Goal: Task Accomplishment & Management: Use online tool/utility

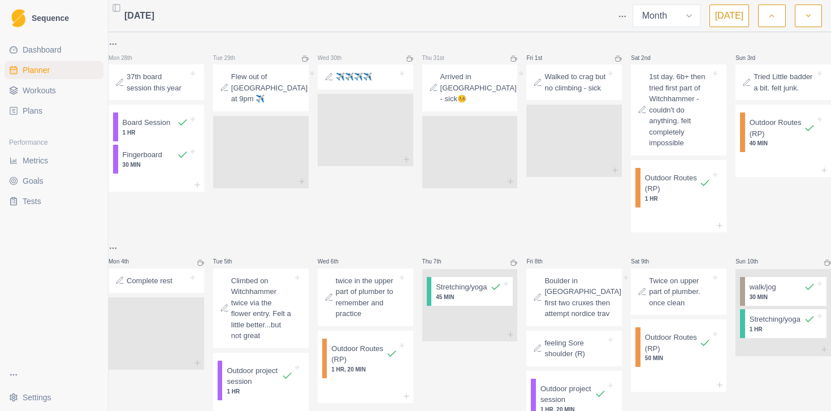
select select "month"
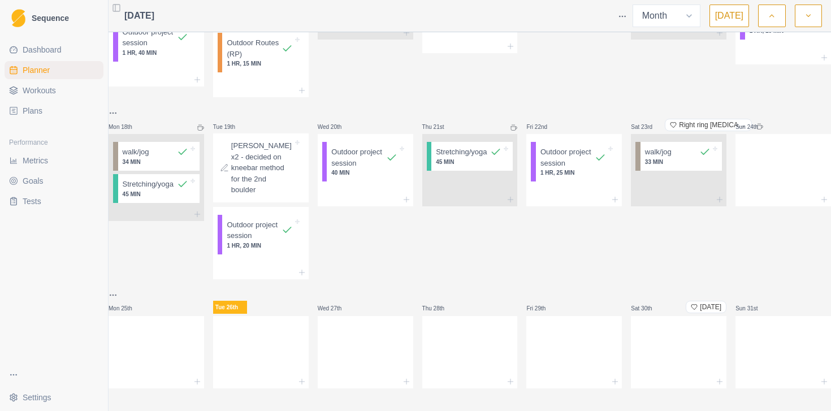
scroll to position [580, 0]
click at [204, 375] on div at bounding box center [157, 382] width 96 height 14
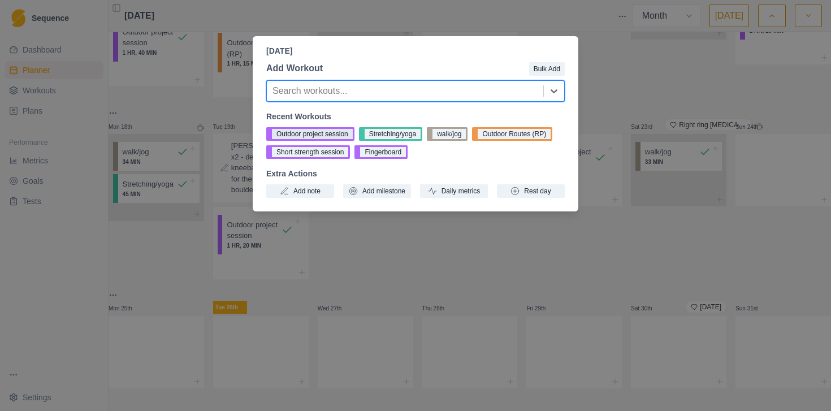
click at [323, 134] on button "Outdoor project session" at bounding box center [310, 134] width 88 height 14
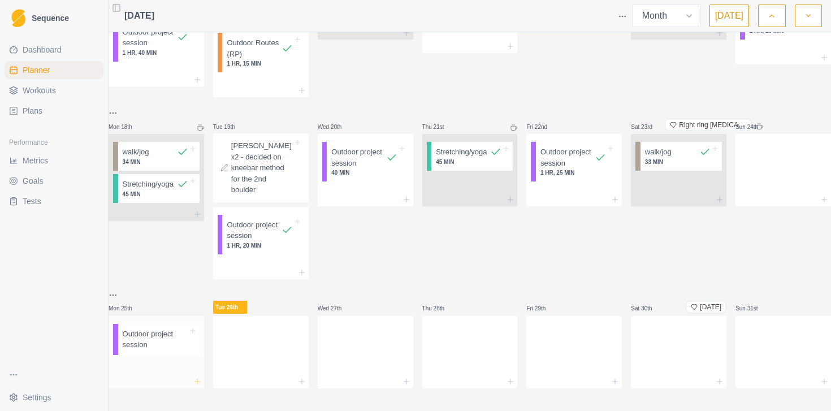
click at [202, 377] on icon at bounding box center [197, 381] width 9 height 9
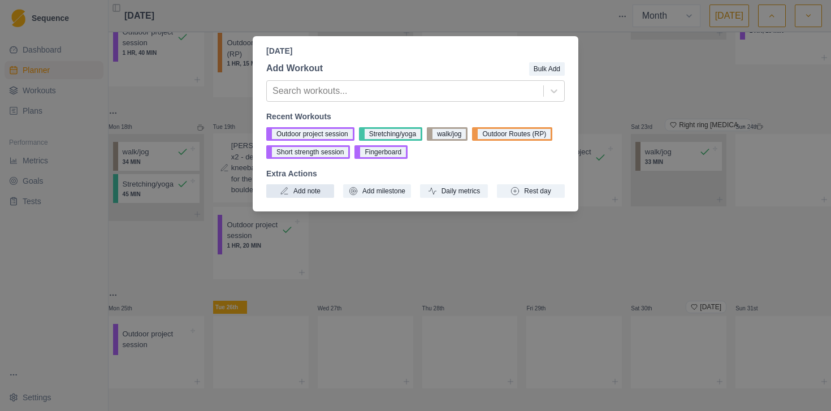
click at [310, 193] on button "Add note" at bounding box center [300, 191] width 68 height 14
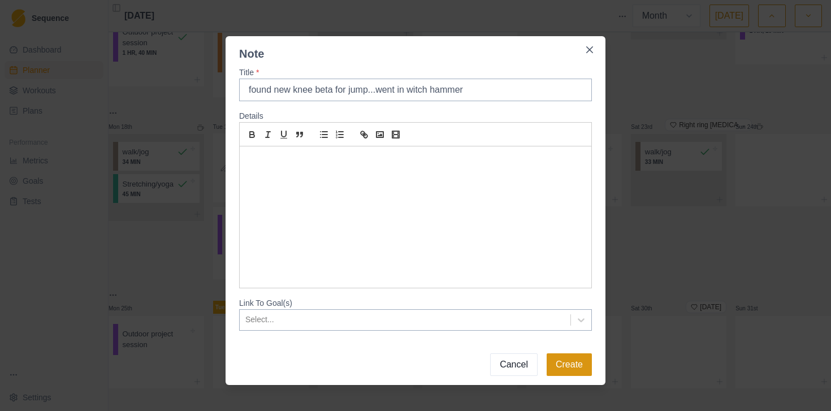
type input "found new knee beta for jump...went in witch hammer"
click at [556, 371] on button "Create" at bounding box center [569, 364] width 45 height 23
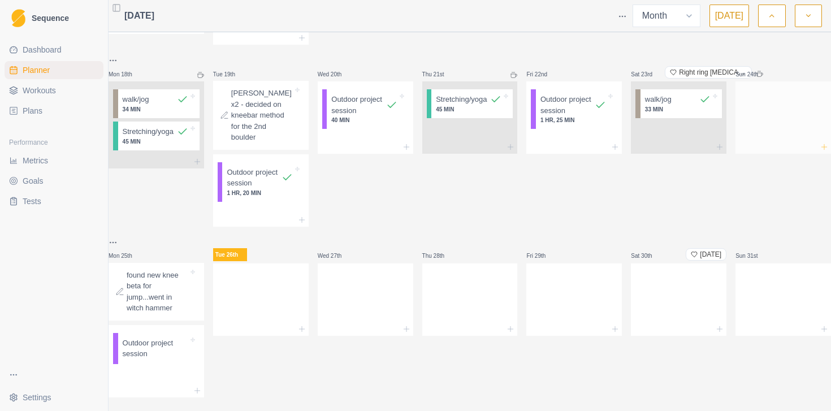
click at [820, 152] on icon at bounding box center [824, 146] width 9 height 9
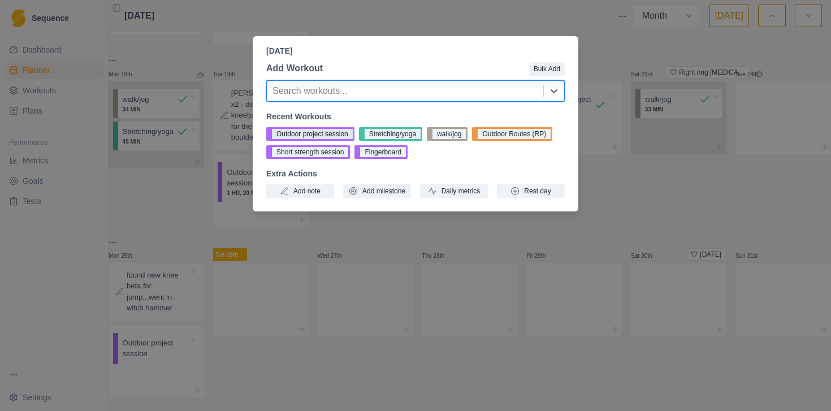
click at [317, 137] on button "Outdoor project session" at bounding box center [310, 134] width 88 height 14
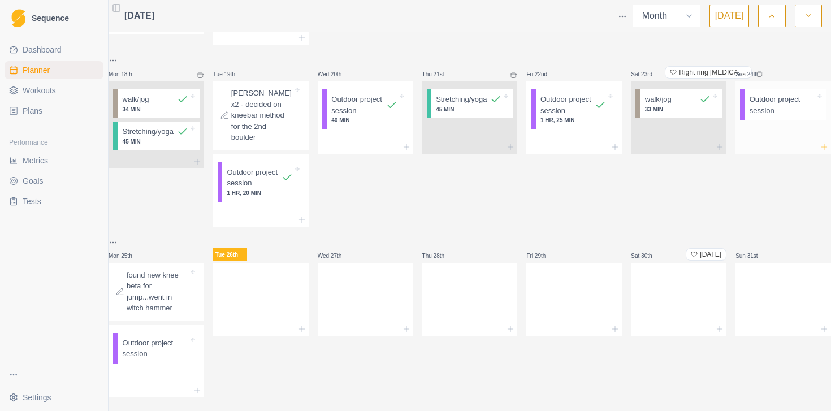
click at [820, 152] on icon at bounding box center [824, 146] width 9 height 9
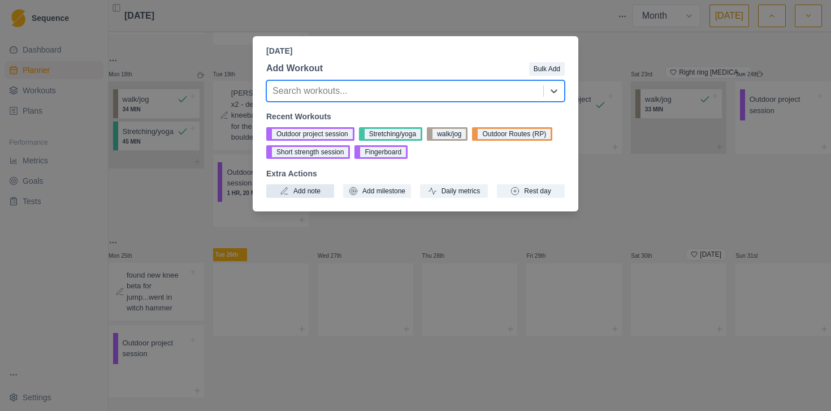
click at [299, 195] on button "Add note" at bounding box center [300, 191] width 68 height 14
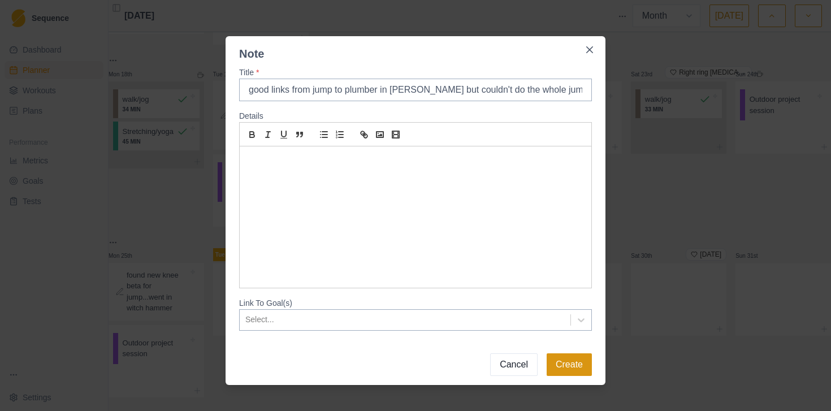
scroll to position [0, 1]
type input "good links from jump to plumber in [PERSON_NAME] but couldn't do the whole jump…"
click at [573, 364] on button "Create" at bounding box center [569, 364] width 45 height 23
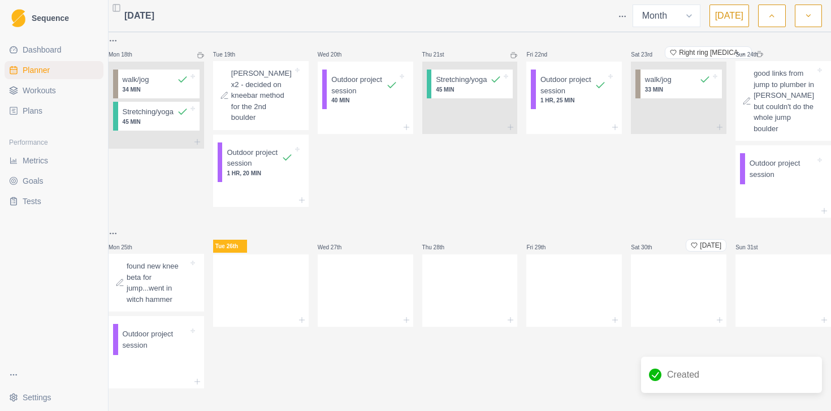
scroll to position [648, 0]
click at [306, 315] on icon at bounding box center [301, 319] width 9 height 9
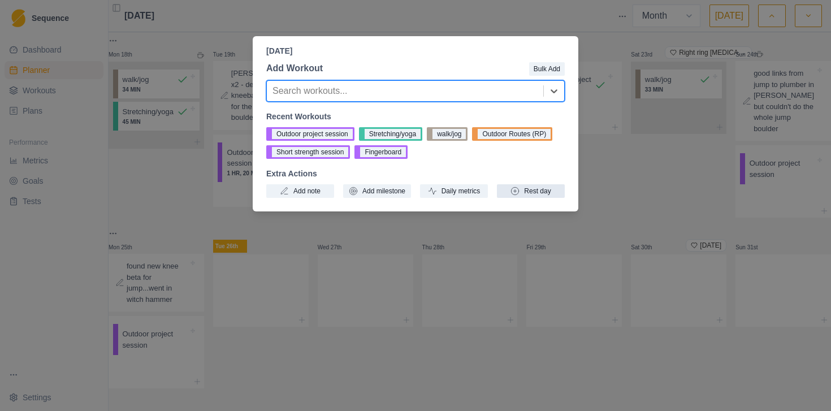
click at [538, 194] on button "Rest day" at bounding box center [531, 191] width 68 height 14
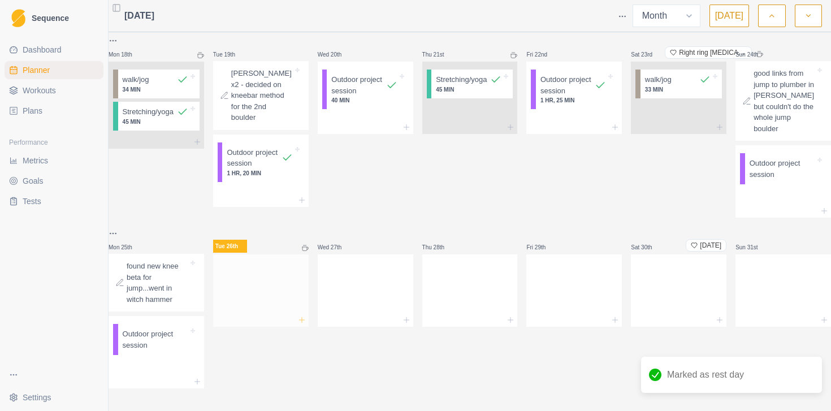
click at [306, 315] on icon at bounding box center [301, 319] width 9 height 9
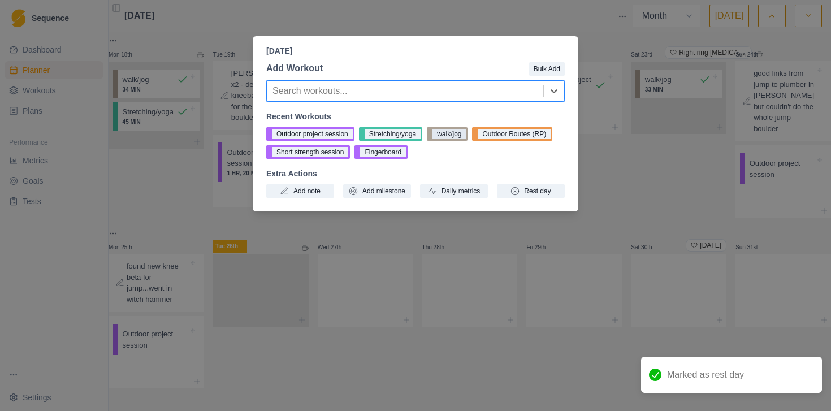
click at [454, 133] on button "walk/jog" at bounding box center [447, 134] width 41 height 14
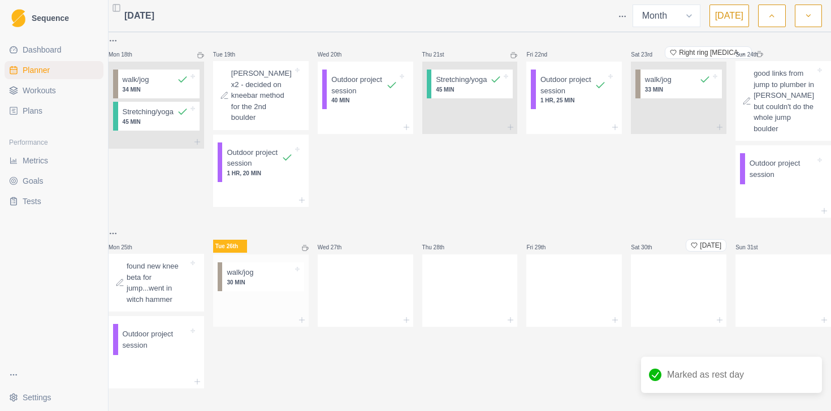
click at [265, 278] on p "30 MIN" at bounding box center [260, 282] width 66 height 8
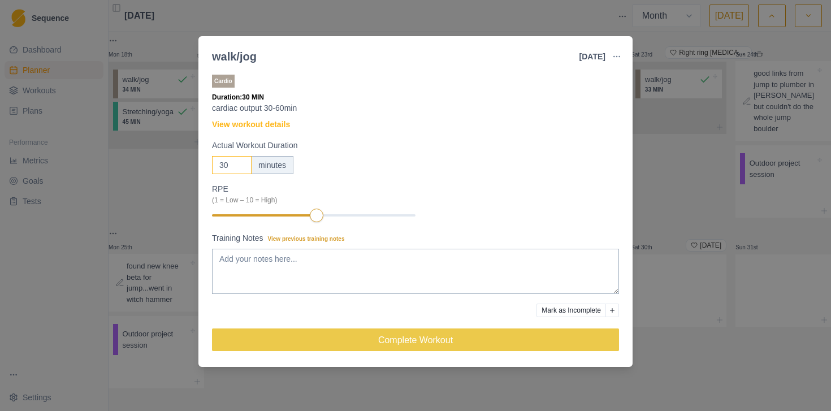
click at [233, 164] on input "30" at bounding box center [232, 165] width 40 height 18
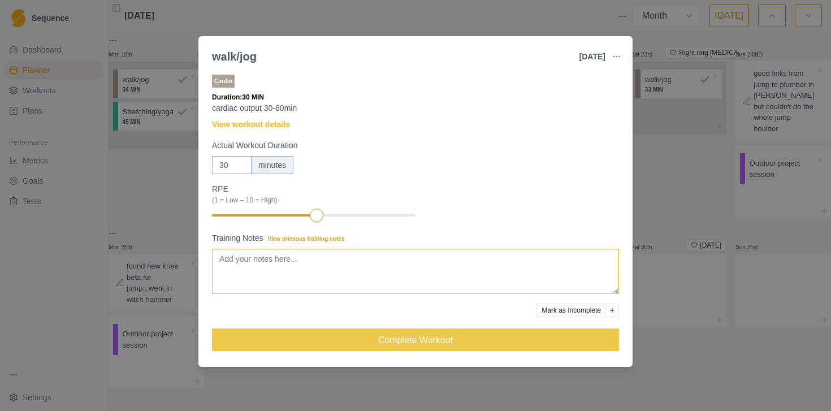
click at [279, 261] on textarea "Training Notes View previous training notes" at bounding box center [415, 271] width 407 height 45
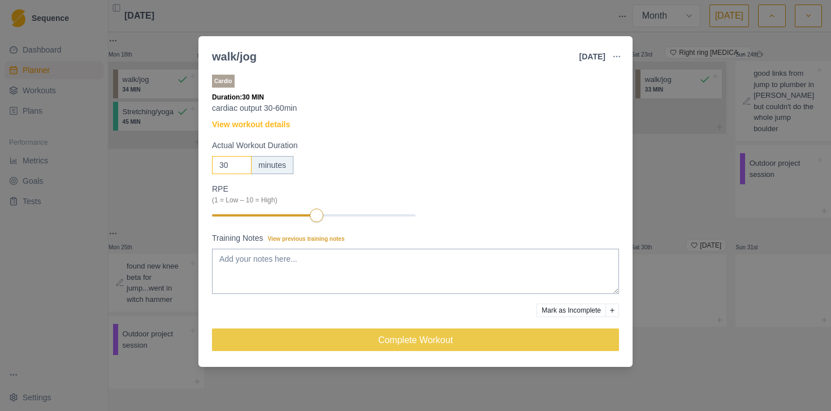
click at [243, 161] on input "31" at bounding box center [232, 165] width 40 height 18
click at [243, 161] on input "32" at bounding box center [232, 165] width 40 height 18
type input "33"
click at [243, 161] on input "33" at bounding box center [232, 165] width 40 height 18
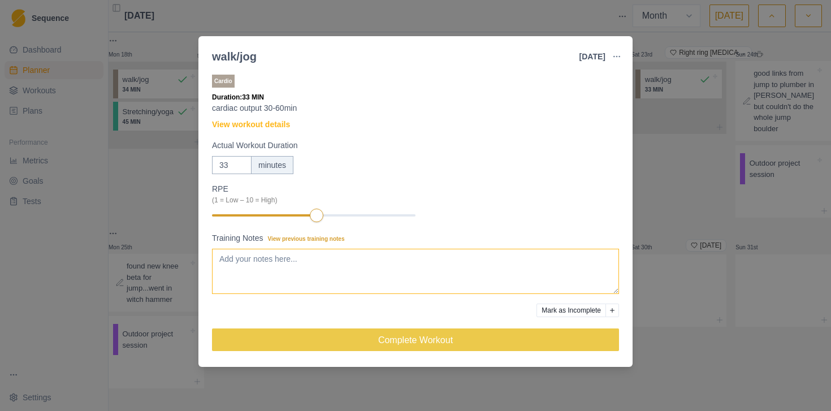
click at [262, 265] on textarea "Training Notes View previous training notes" at bounding box center [415, 271] width 407 height 45
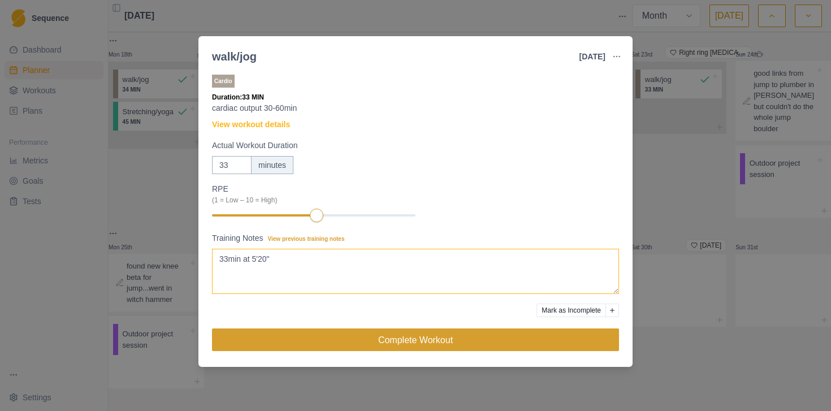
type textarea "33min at 5'20""
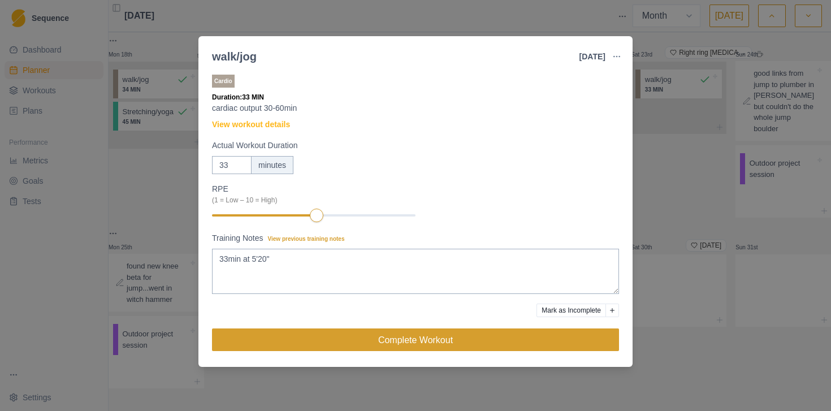
click at [362, 334] on button "Complete Workout" at bounding box center [415, 339] width 407 height 23
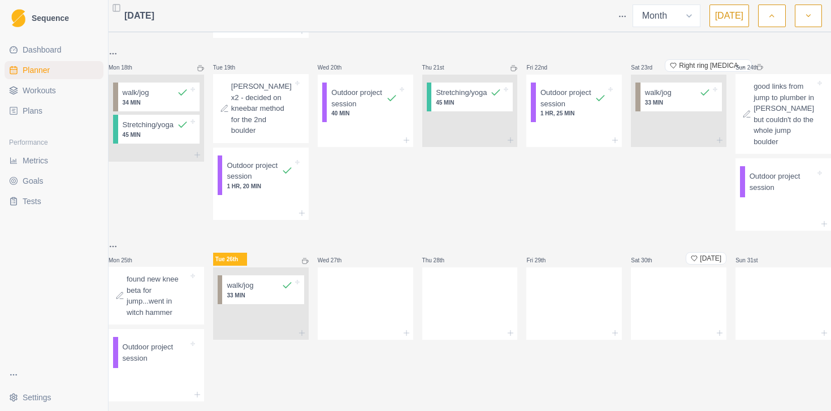
scroll to position [582, 0]
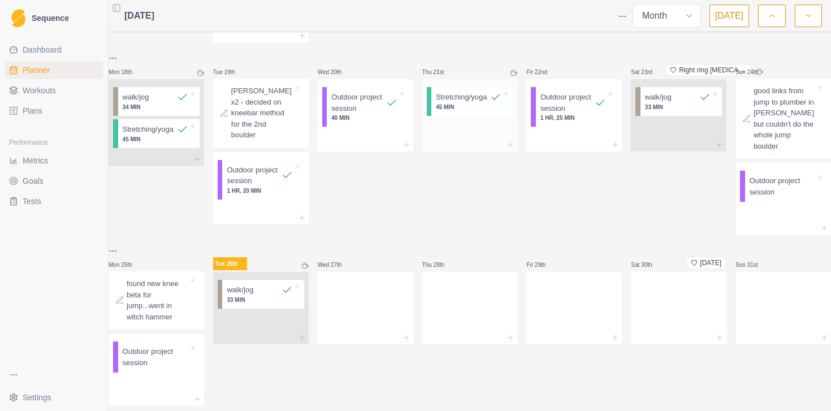
click at [457, 111] on p "45 MIN" at bounding box center [469, 107] width 66 height 8
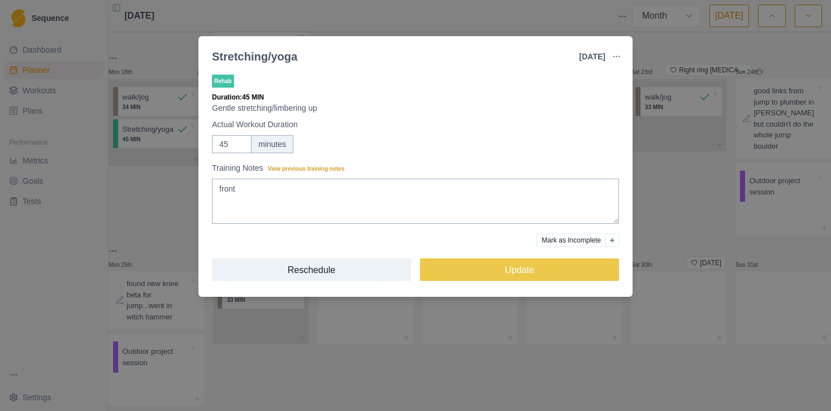
click at [683, 246] on div "Stretching/yoga [DATE] Link To Goal View Workout Metrics Edit Original Workout …" at bounding box center [415, 205] width 831 height 411
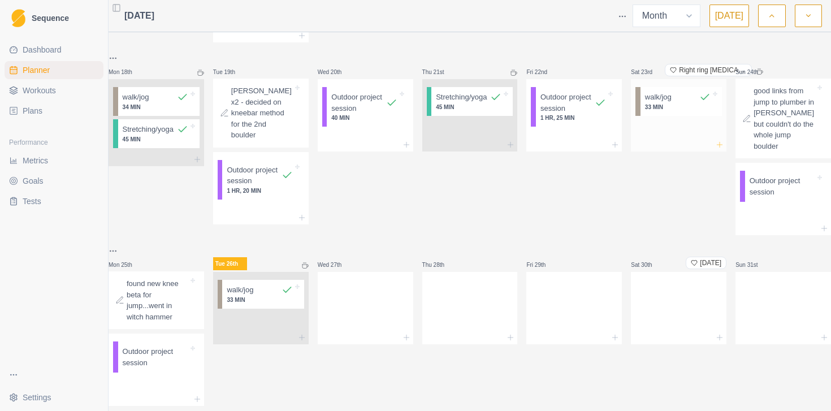
click at [717, 145] on line at bounding box center [719, 145] width 5 height 0
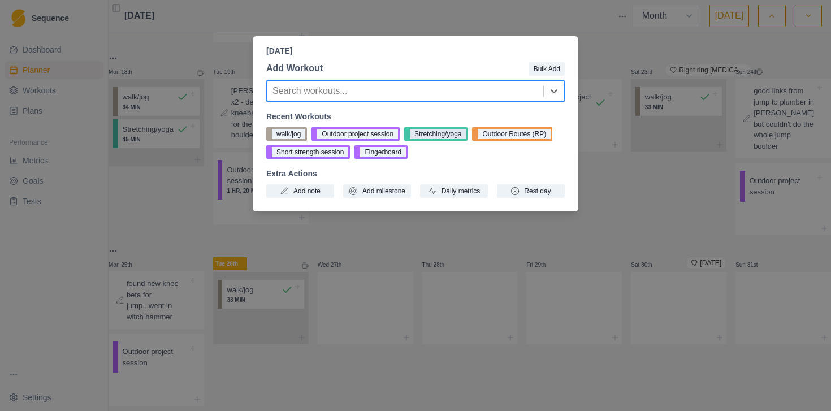
click at [438, 136] on button "Stretching/yoga" at bounding box center [435, 134] width 63 height 14
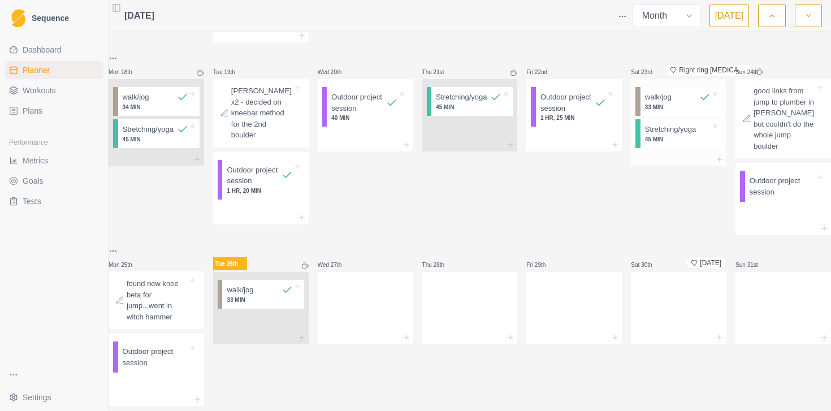
click at [702, 135] on div at bounding box center [703, 129] width 15 height 11
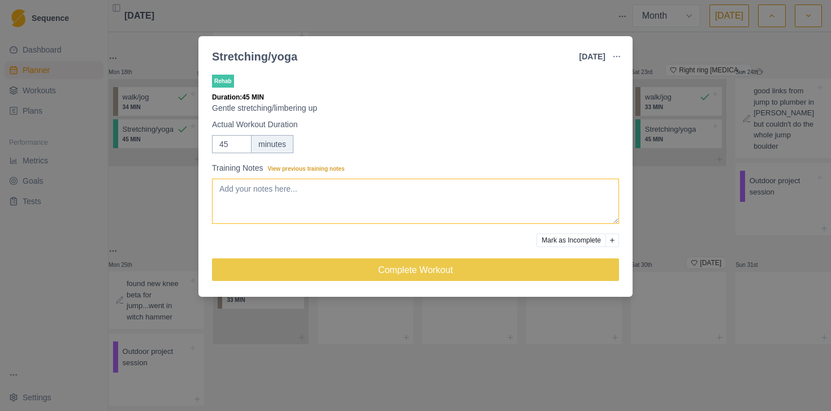
click at [412, 191] on textarea "Training Notes View previous training notes" at bounding box center [415, 201] width 407 height 45
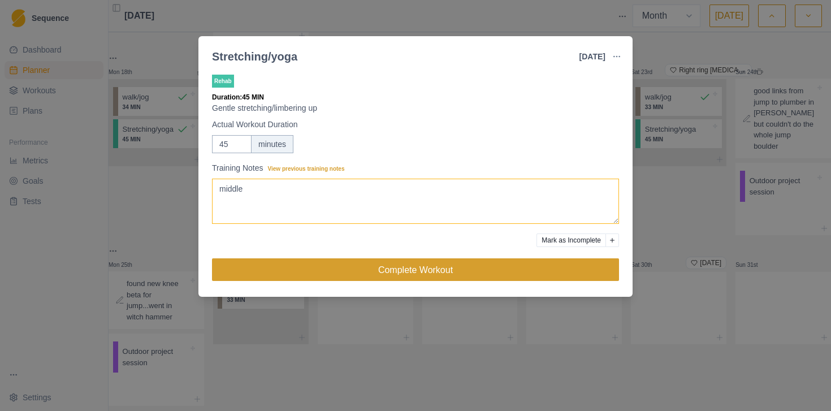
type textarea "middle"
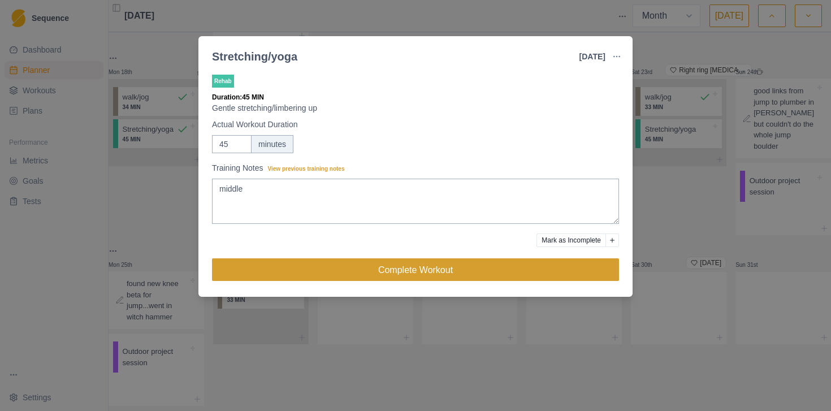
click at [427, 278] on button "Complete Workout" at bounding box center [415, 269] width 407 height 23
